Goal: Register for event/course

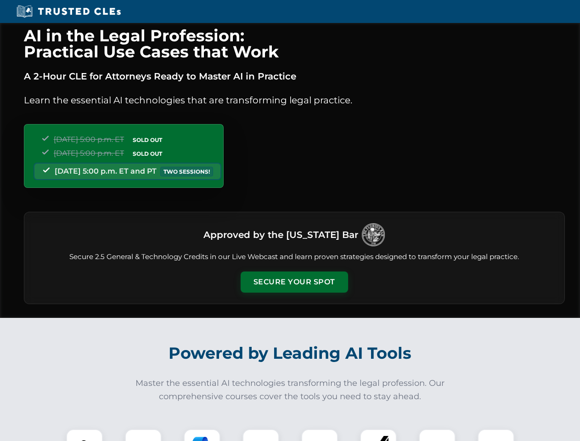
click at [294, 282] on button "Secure Your Spot" at bounding box center [295, 282] width 108 height 21
click at [85, 435] on img at bounding box center [84, 447] width 27 height 27
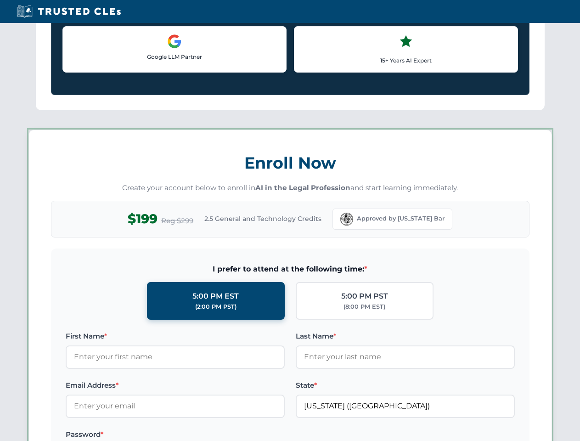
click at [202, 435] on label "Password *" at bounding box center [175, 434] width 219 height 11
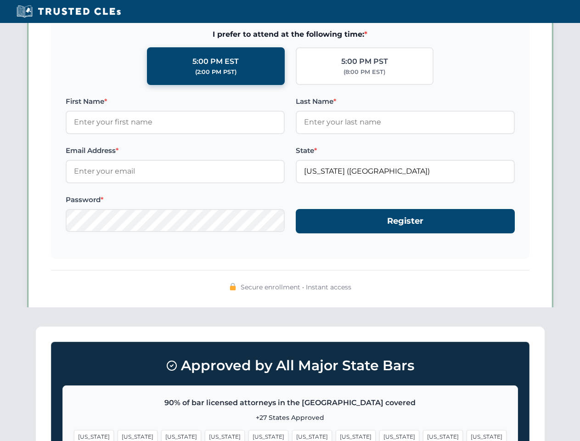
click at [423, 435] on span "[US_STATE]" at bounding box center [443, 436] width 40 height 13
